Goal: Information Seeking & Learning: Understand process/instructions

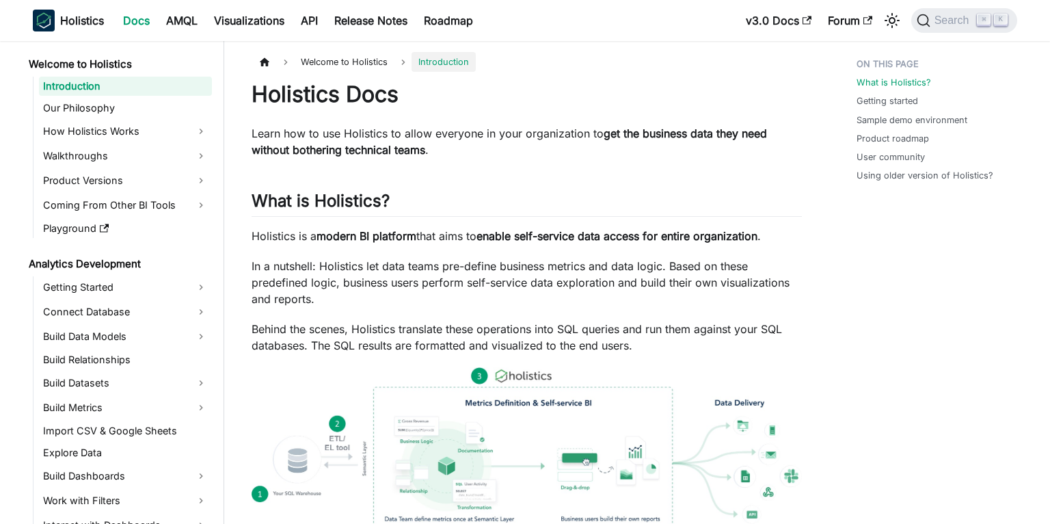
scroll to position [588, 0]
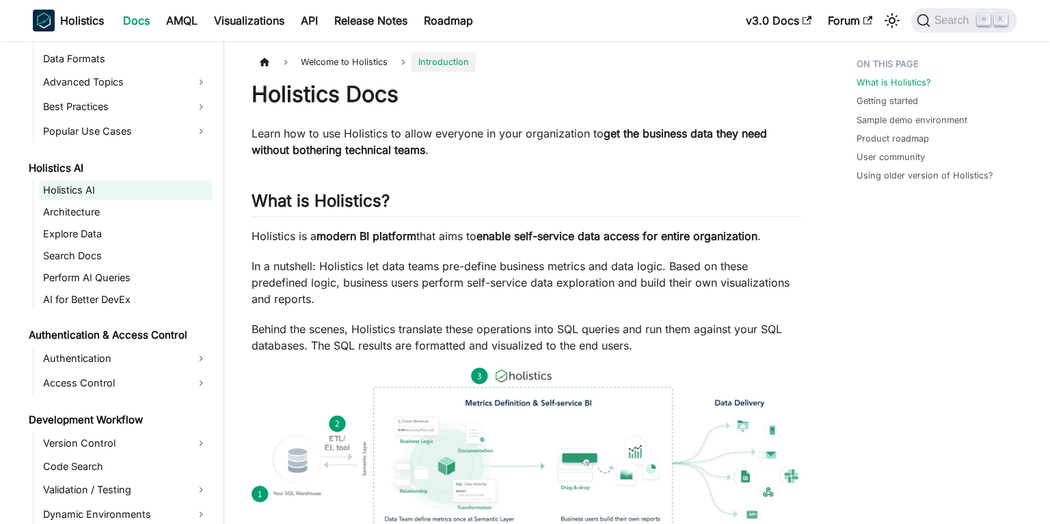
click at [80, 191] on link "Holistics AI" at bounding box center [125, 189] width 173 height 19
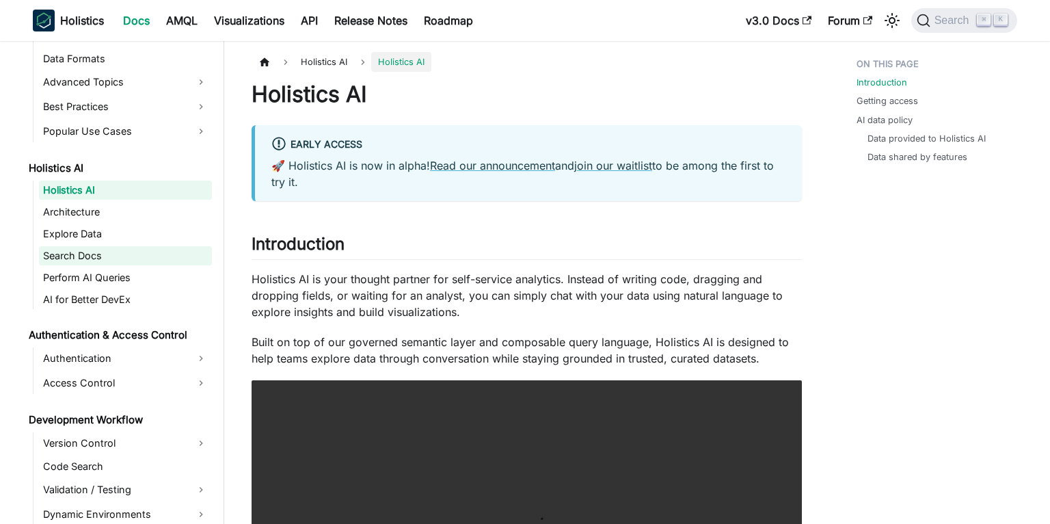
click at [80, 252] on link "Search Docs" at bounding box center [125, 255] width 173 height 19
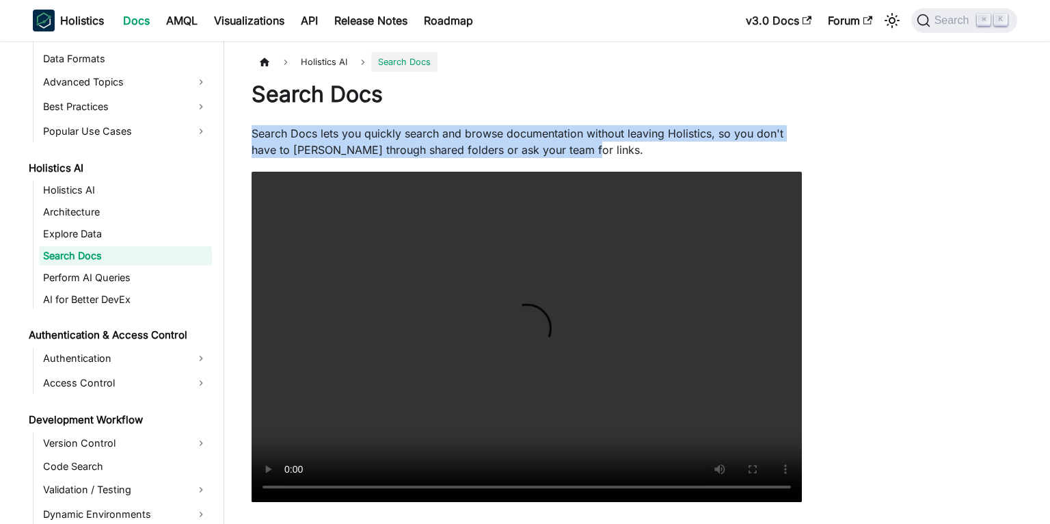
drag, startPoint x: 247, startPoint y: 134, endPoint x: 594, endPoint y: 151, distance: 347.6
click at [595, 152] on article "Holistics AI Search Docs Search Docs Search Docs lets you quickly search and br…" at bounding box center [527, 277] width 572 height 450
copy p "Search Docs lets you quickly search and browse documentation without leaving Ho…"
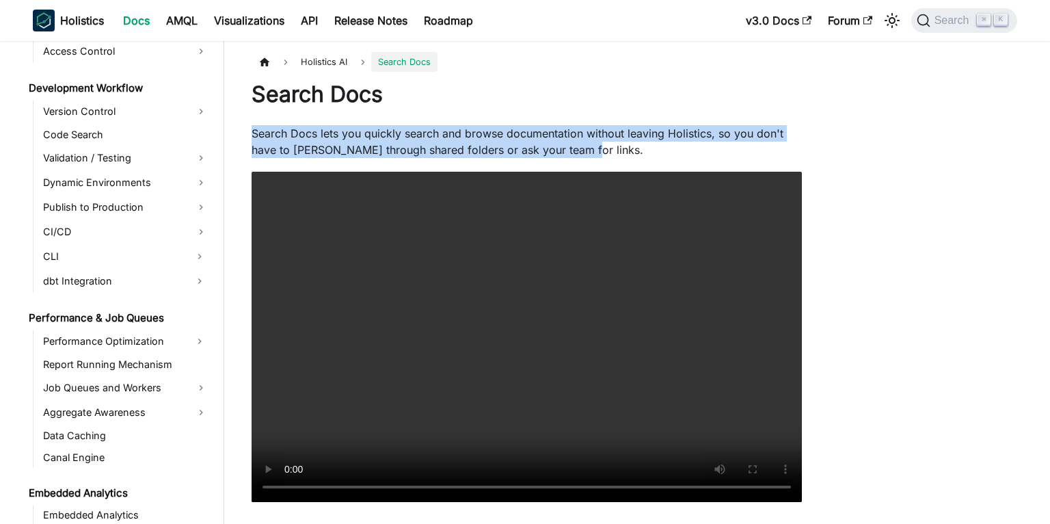
scroll to position [1273, 0]
